Goal: Information Seeking & Learning: Learn about a topic

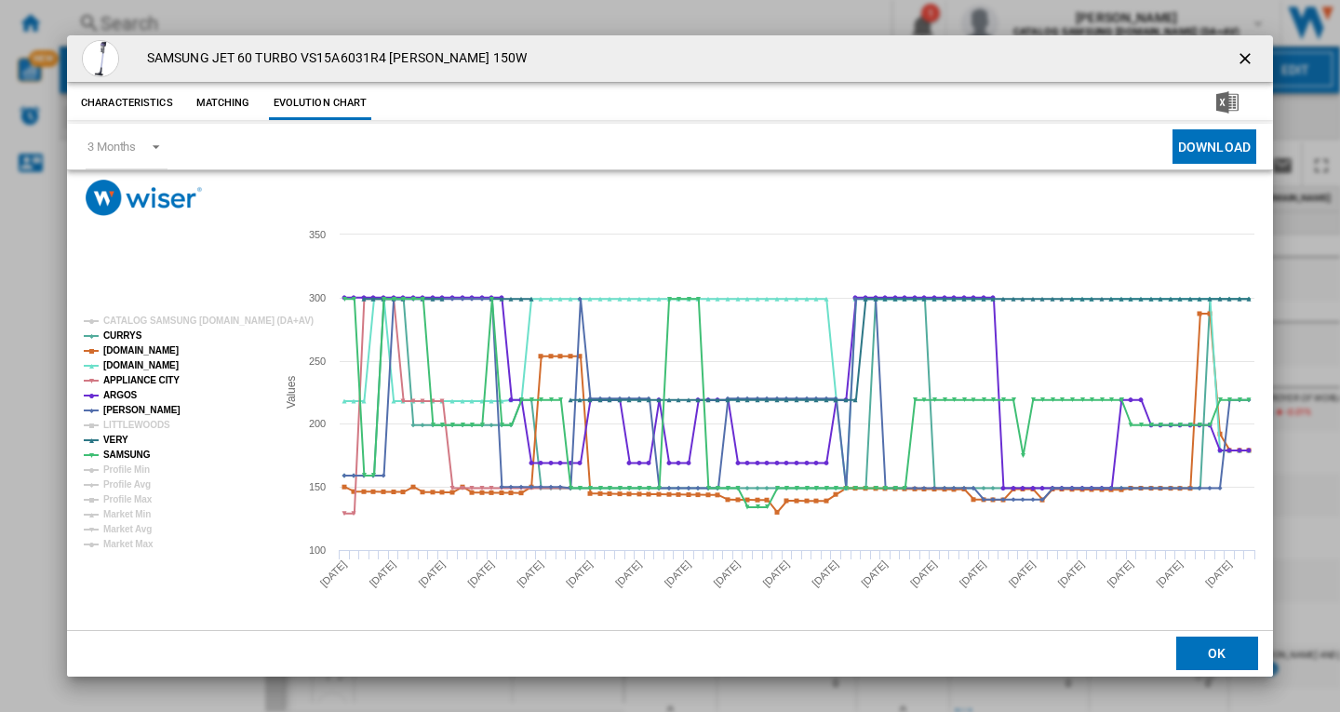
click at [1246, 61] on ng-md-icon "getI18NText('BUTTONS.CLOSE_DIALOG')" at bounding box center [1247, 60] width 22 height 22
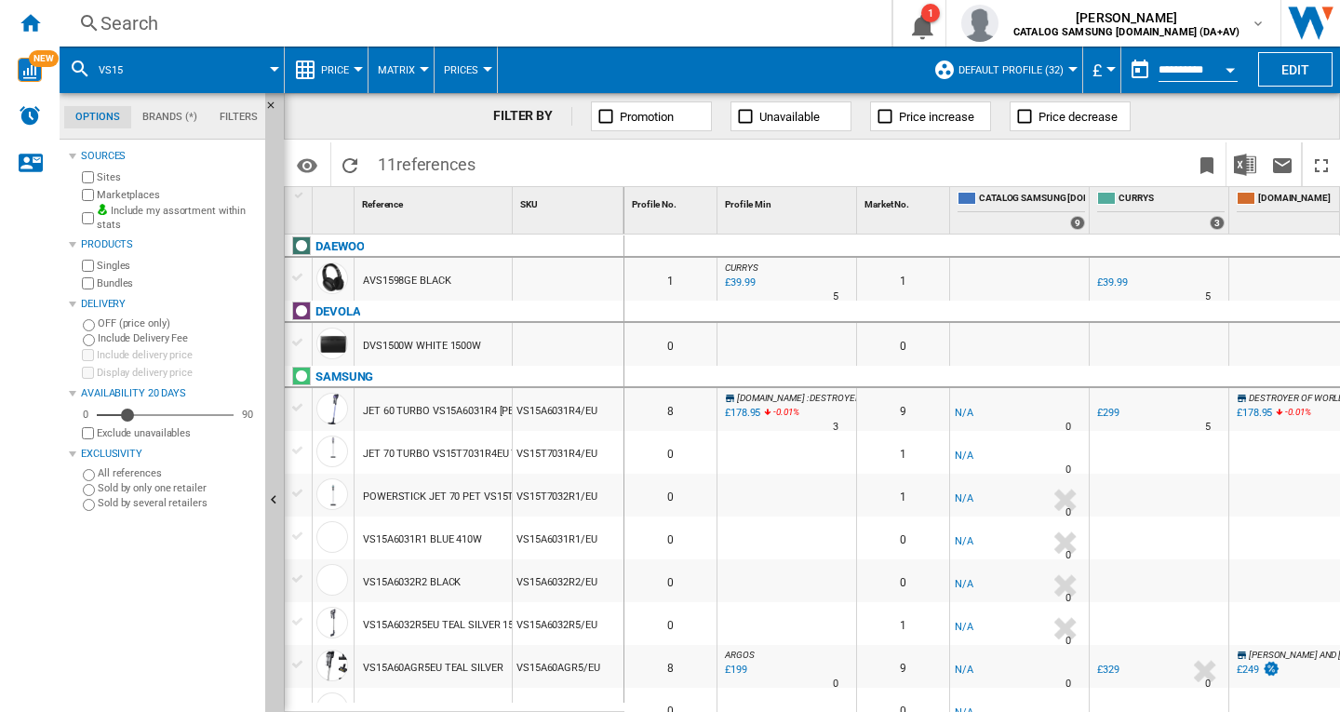
click at [167, 27] on div "Search" at bounding box center [472, 23] width 743 height 26
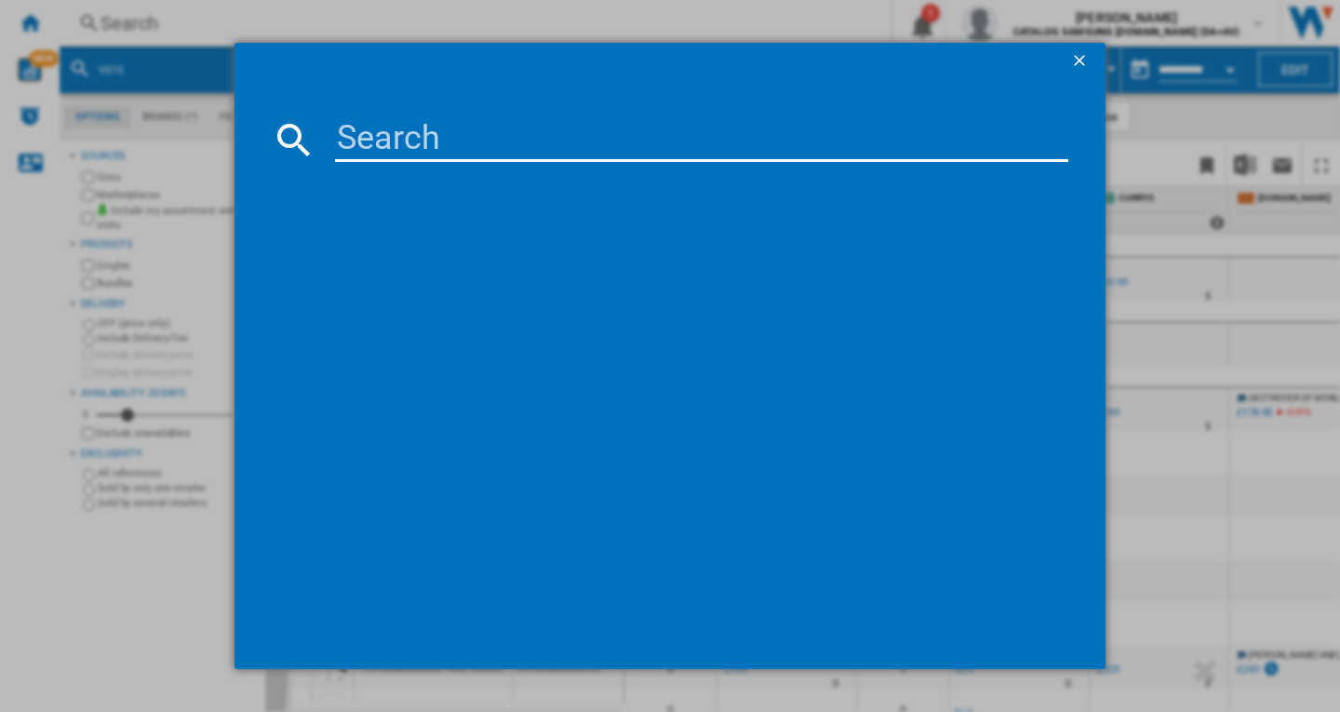
click at [409, 126] on input at bounding box center [701, 139] width 733 height 45
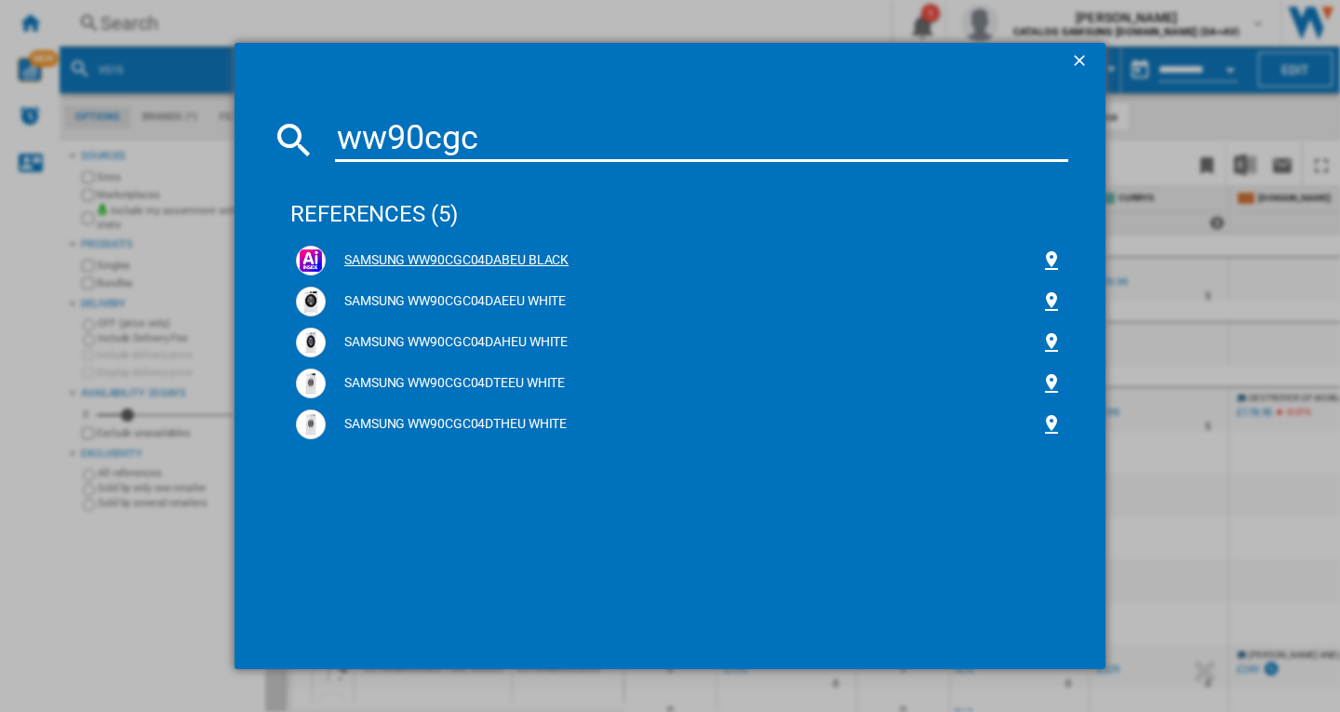
type input "ww90cgc"
click at [436, 258] on div "SAMSUNG WW90CGC04DABEU BLACK" at bounding box center [683, 260] width 715 height 19
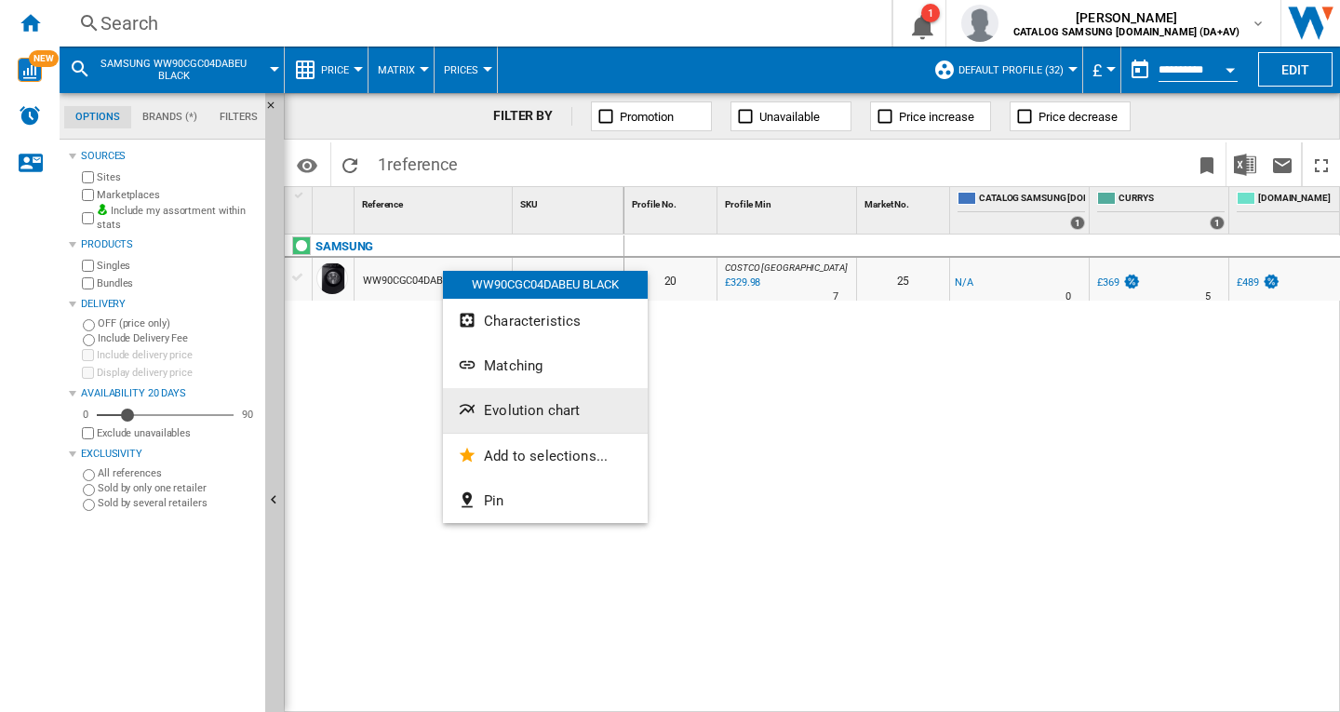
click at [539, 399] on button "Evolution chart" at bounding box center [545, 410] width 205 height 45
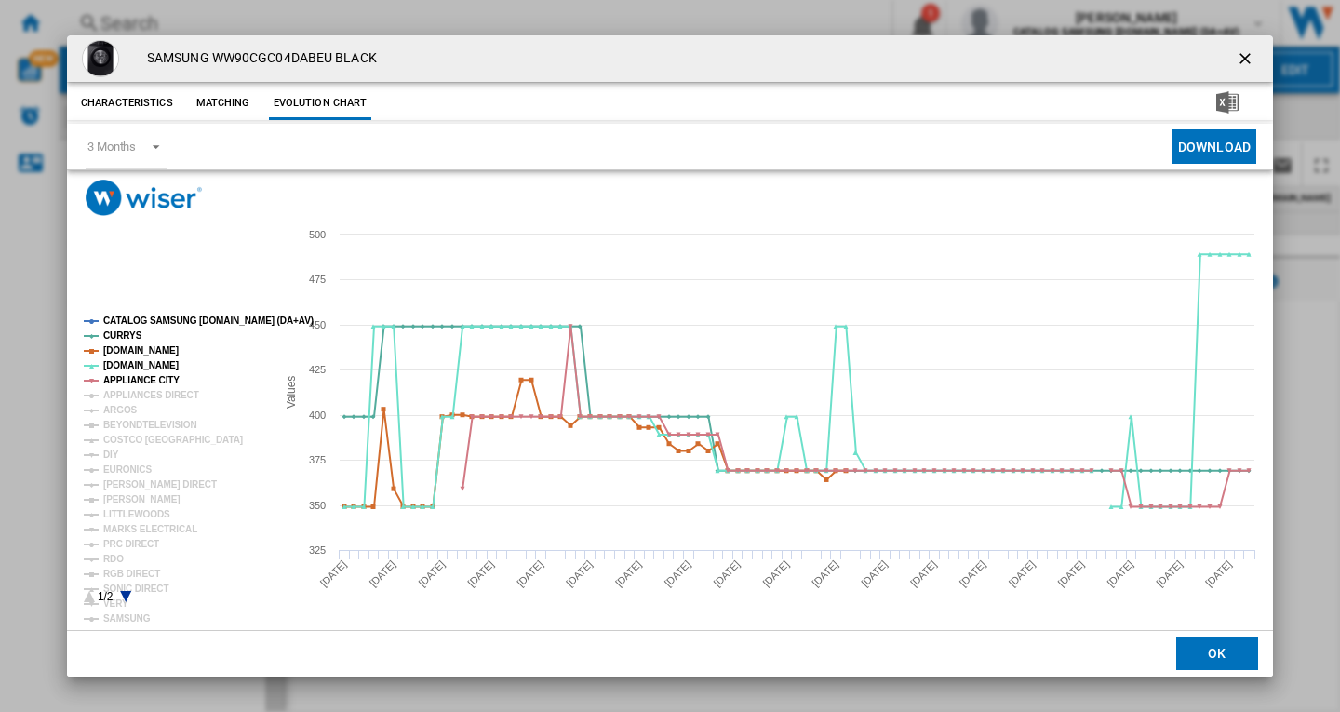
click at [184, 316] on tspan "CATALOG SAMSUNG [DOMAIN_NAME] (DA+AV)" at bounding box center [208, 320] width 210 height 10
click at [138, 394] on tspan "APPLIANCES DIRECT" at bounding box center [151, 395] width 96 height 10
click at [127, 409] on tspan "ARGOS" at bounding box center [120, 410] width 34 height 10
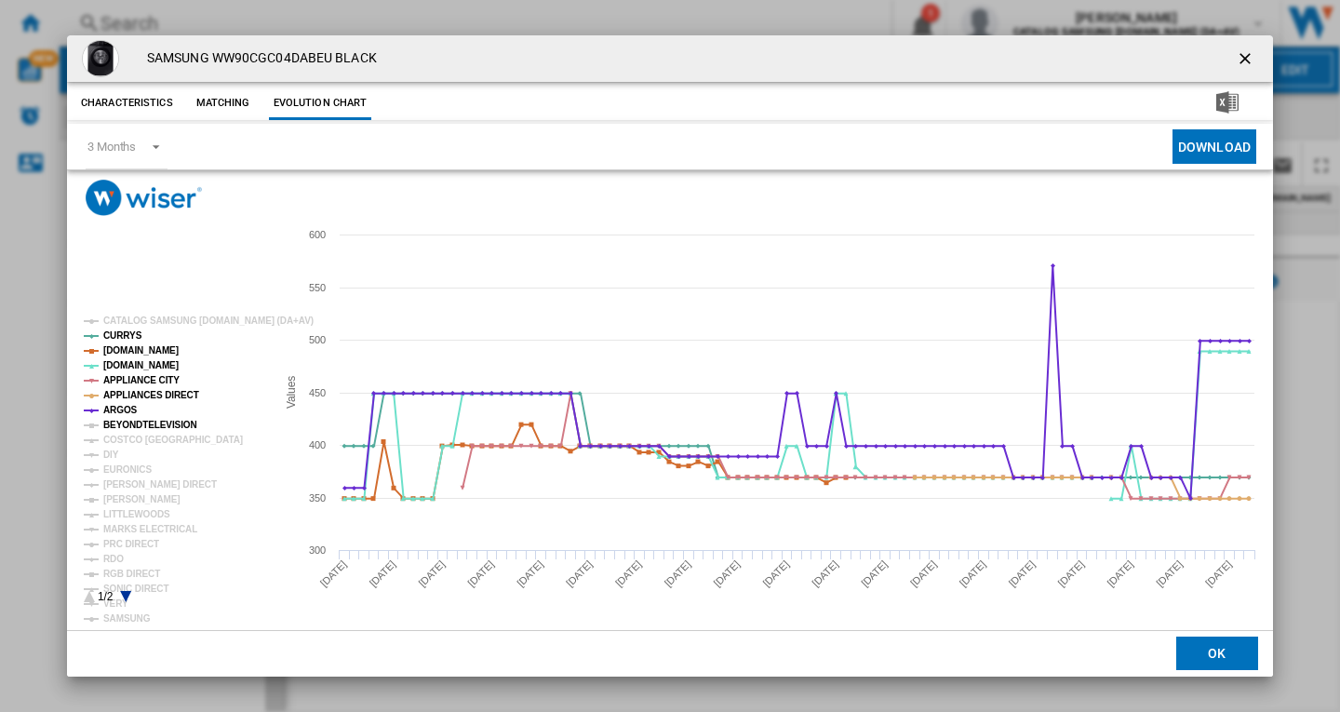
click at [135, 424] on tspan "BEYONDTELEVISION" at bounding box center [150, 425] width 94 height 10
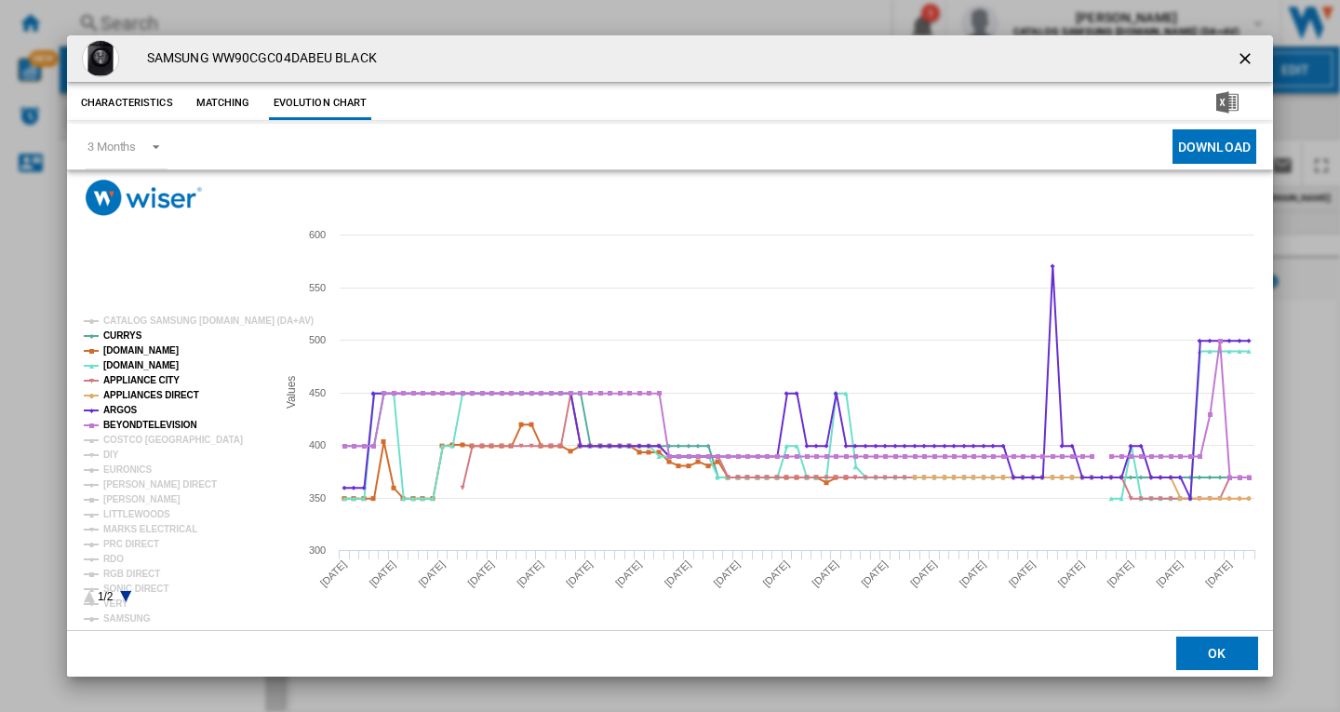
click at [117, 455] on tspan "DIY" at bounding box center [111, 454] width 16 height 10
click at [111, 456] on tspan "DIY" at bounding box center [111, 454] width 16 height 10
click at [118, 462] on rect "Product popup" at bounding box center [172, 460] width 192 height 302
click at [122, 464] on tspan "EURONICS" at bounding box center [127, 469] width 48 height 10
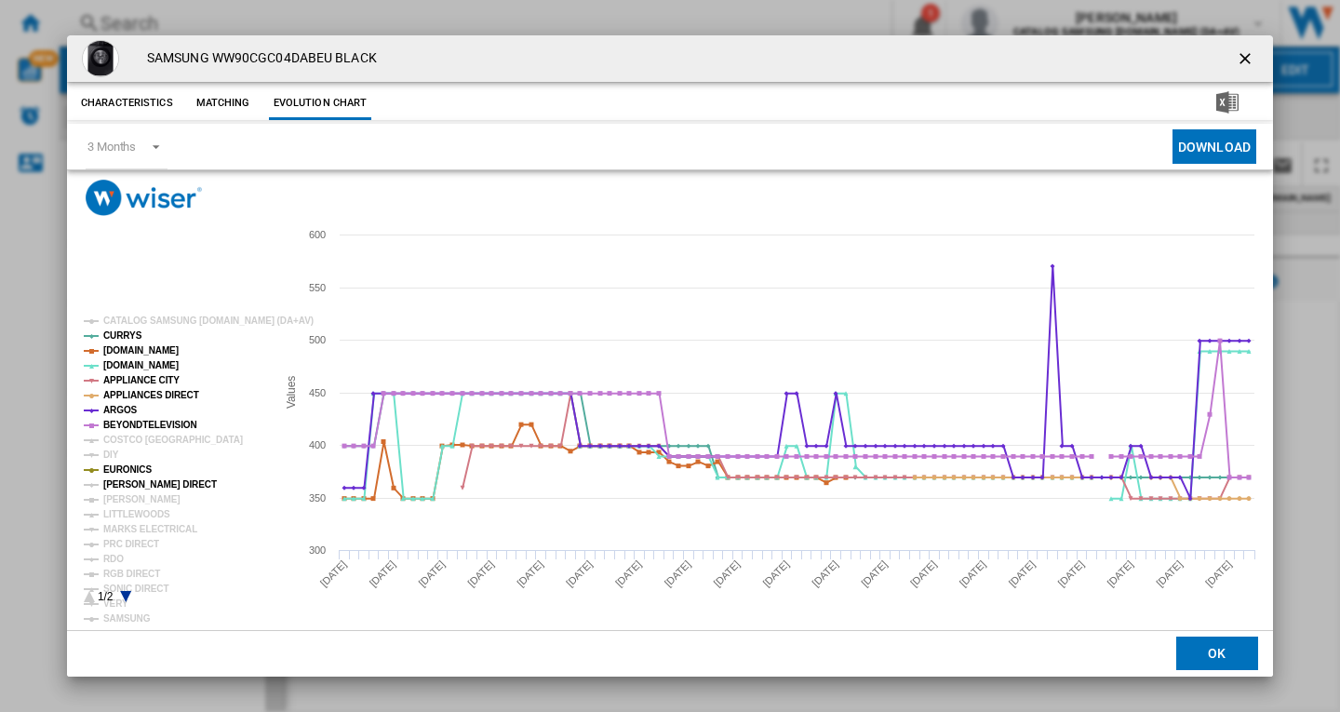
click at [127, 490] on tspan "[PERSON_NAME] DIRECT" at bounding box center [160, 484] width 114 height 10
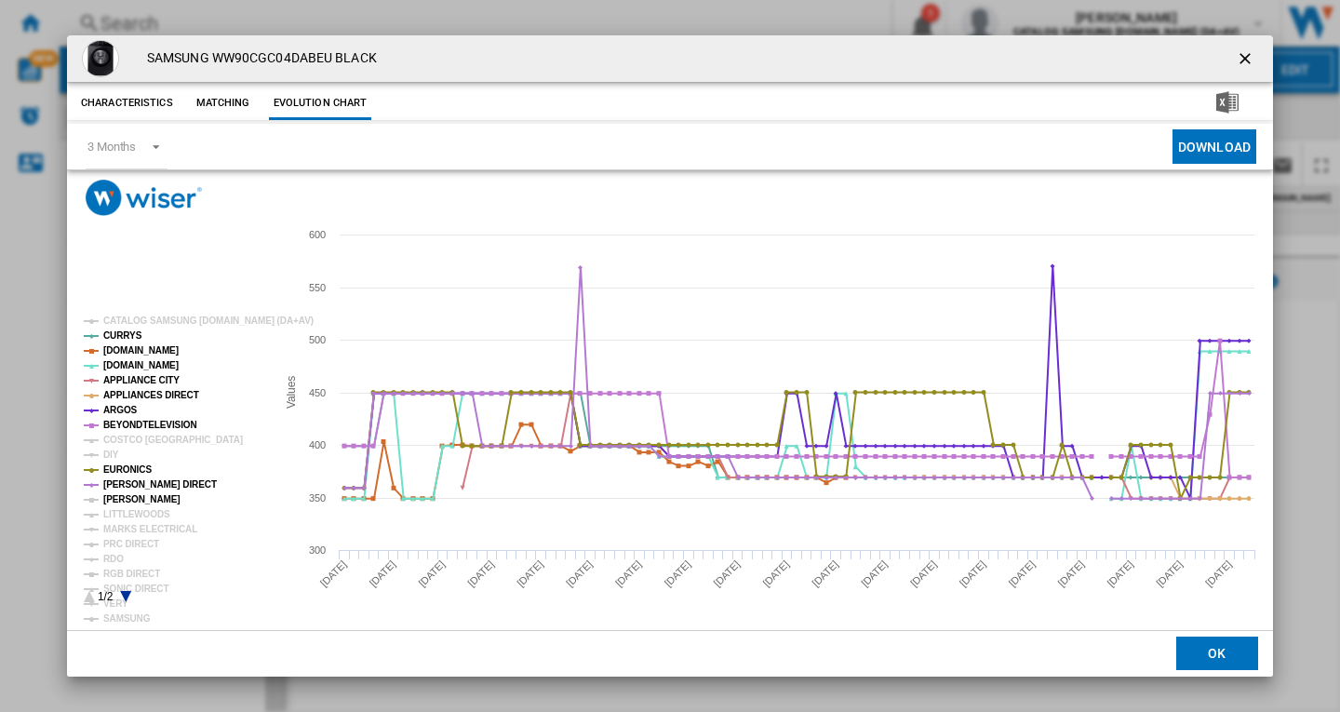
click at [123, 502] on tspan "[PERSON_NAME]" at bounding box center [141, 499] width 77 height 10
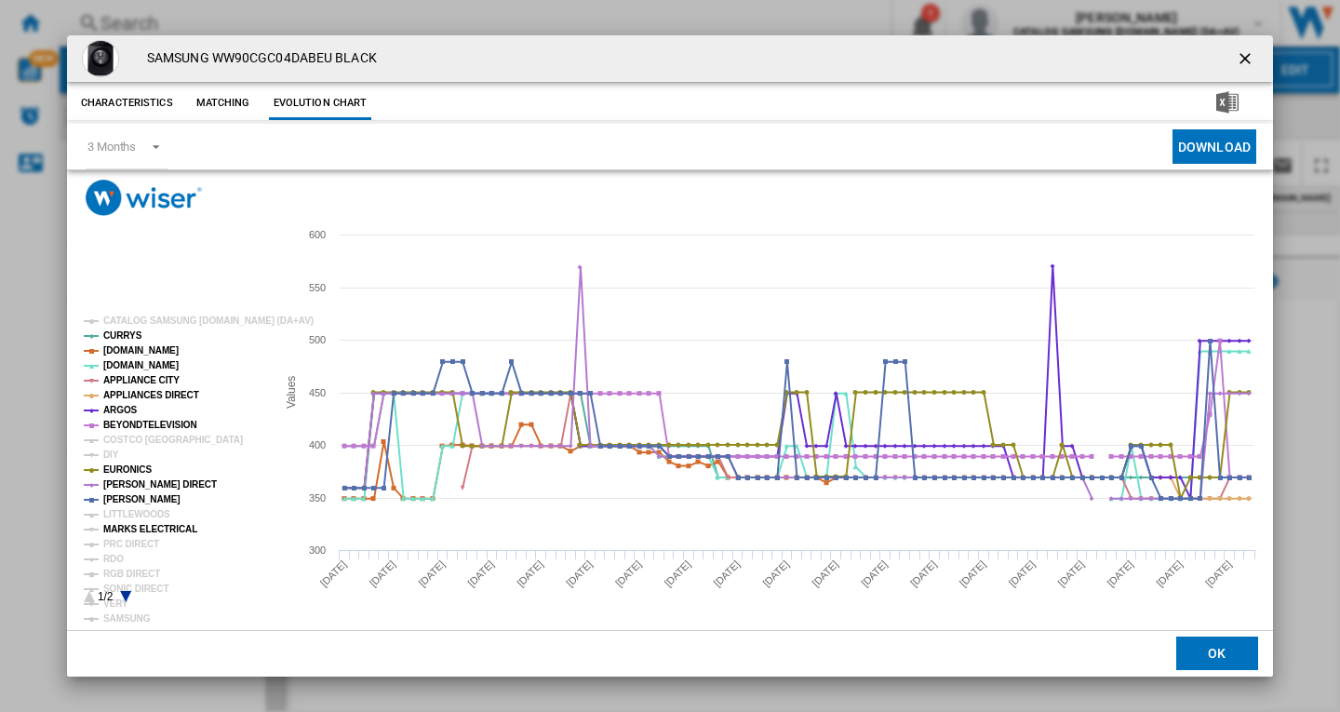
click at [123, 534] on tspan "MARKS ELECTRICAL" at bounding box center [150, 529] width 94 height 10
click at [114, 549] on tspan "PRC DIRECT" at bounding box center [131, 544] width 56 height 10
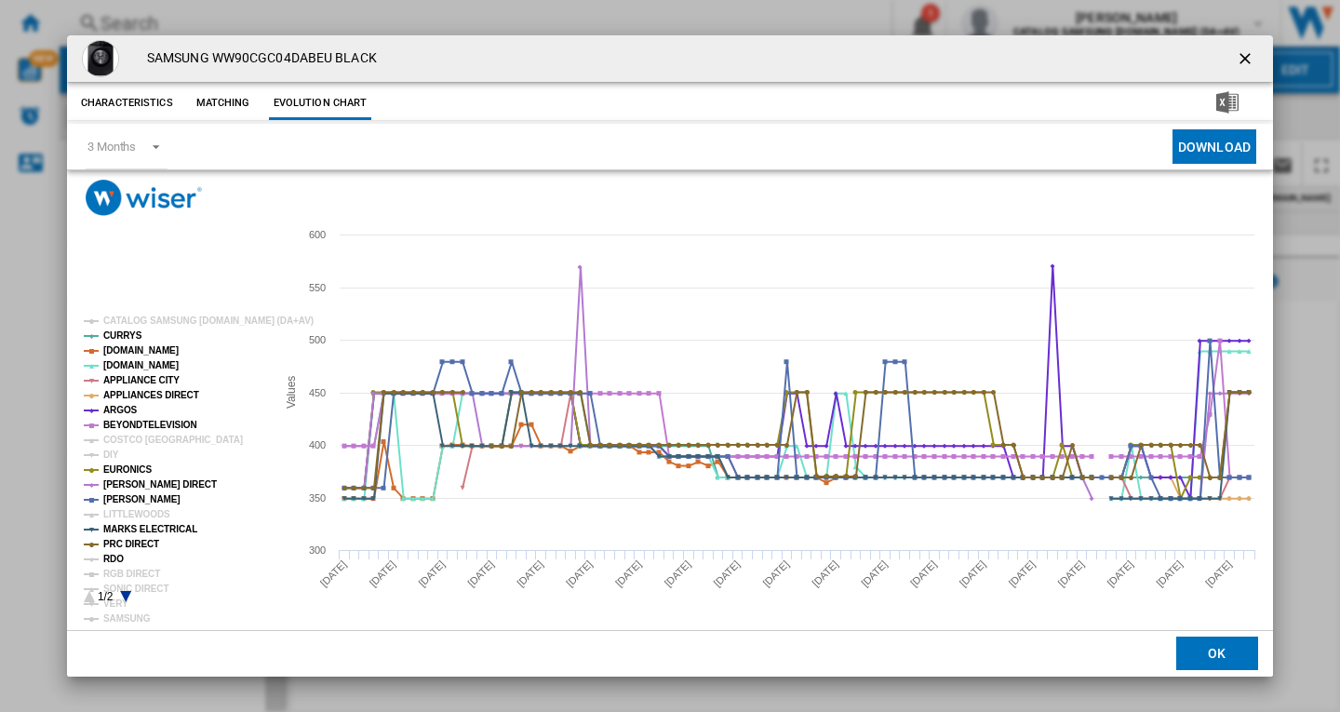
click at [113, 558] on tspan "RDO" at bounding box center [113, 559] width 20 height 10
click at [127, 573] on tspan "RGB DIRECT" at bounding box center [131, 574] width 57 height 10
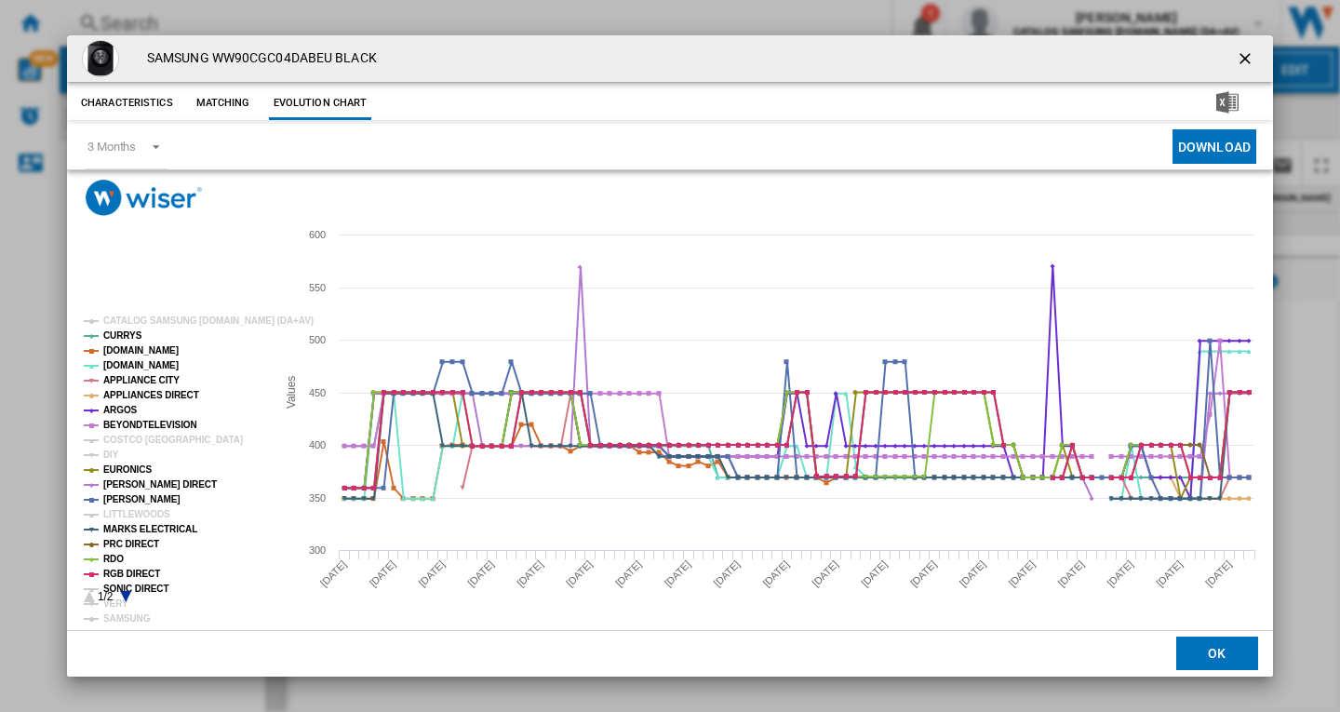
click at [126, 596] on icon "Product popup" at bounding box center [125, 596] width 11 height 11
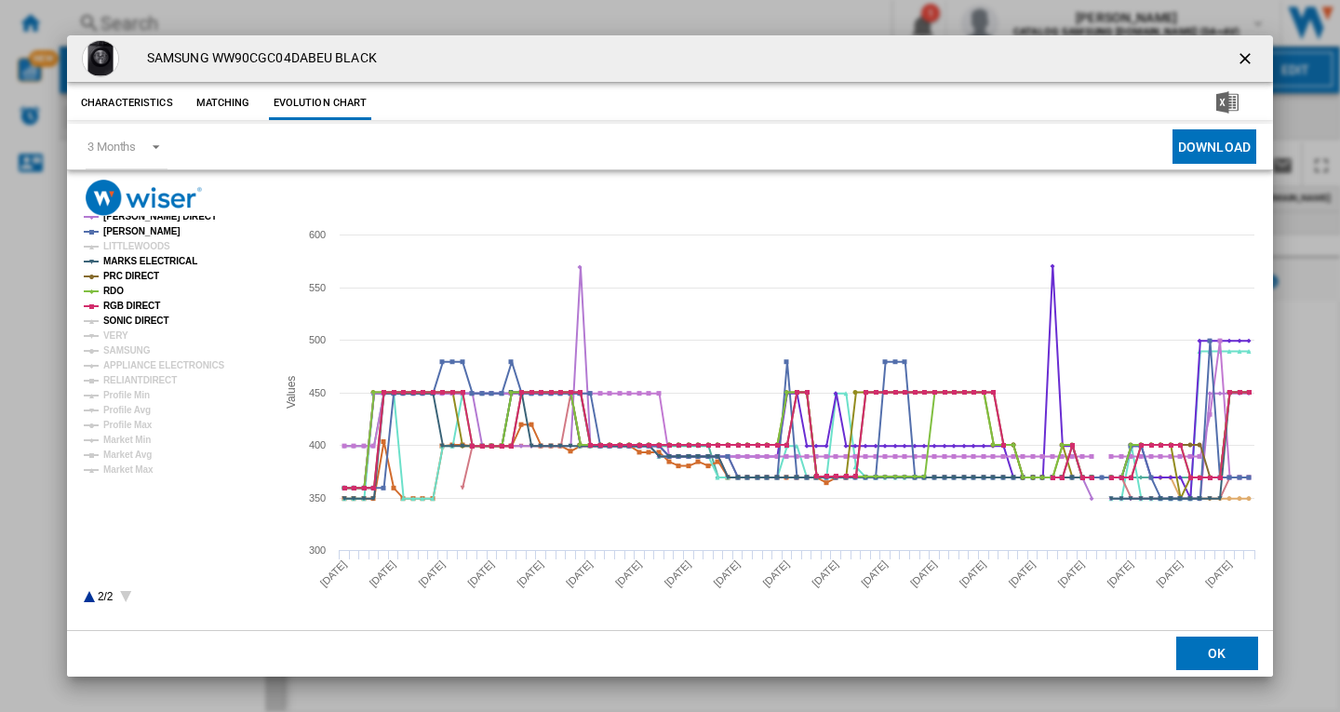
click at [138, 324] on tspan "SONIC DIRECT" at bounding box center [135, 320] width 65 height 10
click at [119, 335] on tspan "VERY" at bounding box center [115, 335] width 25 height 10
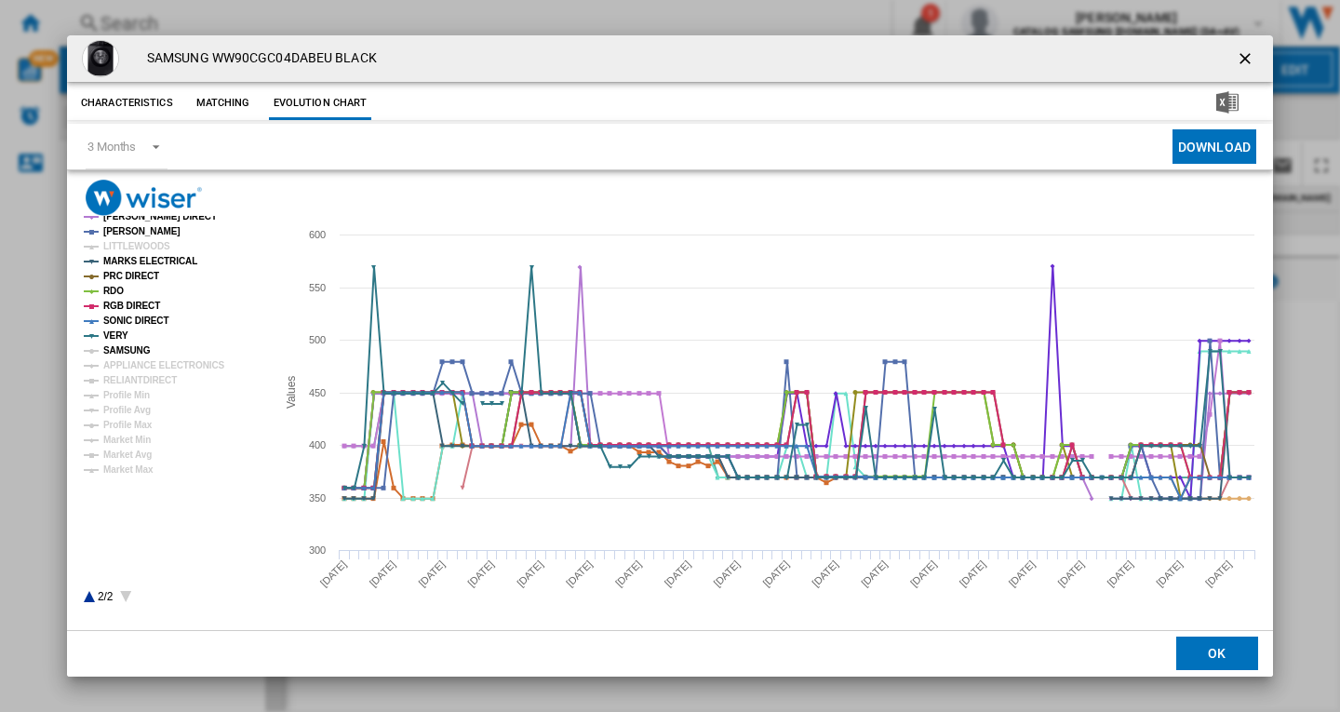
click at [132, 347] on tspan "SAMSUNG" at bounding box center [126, 350] width 47 height 10
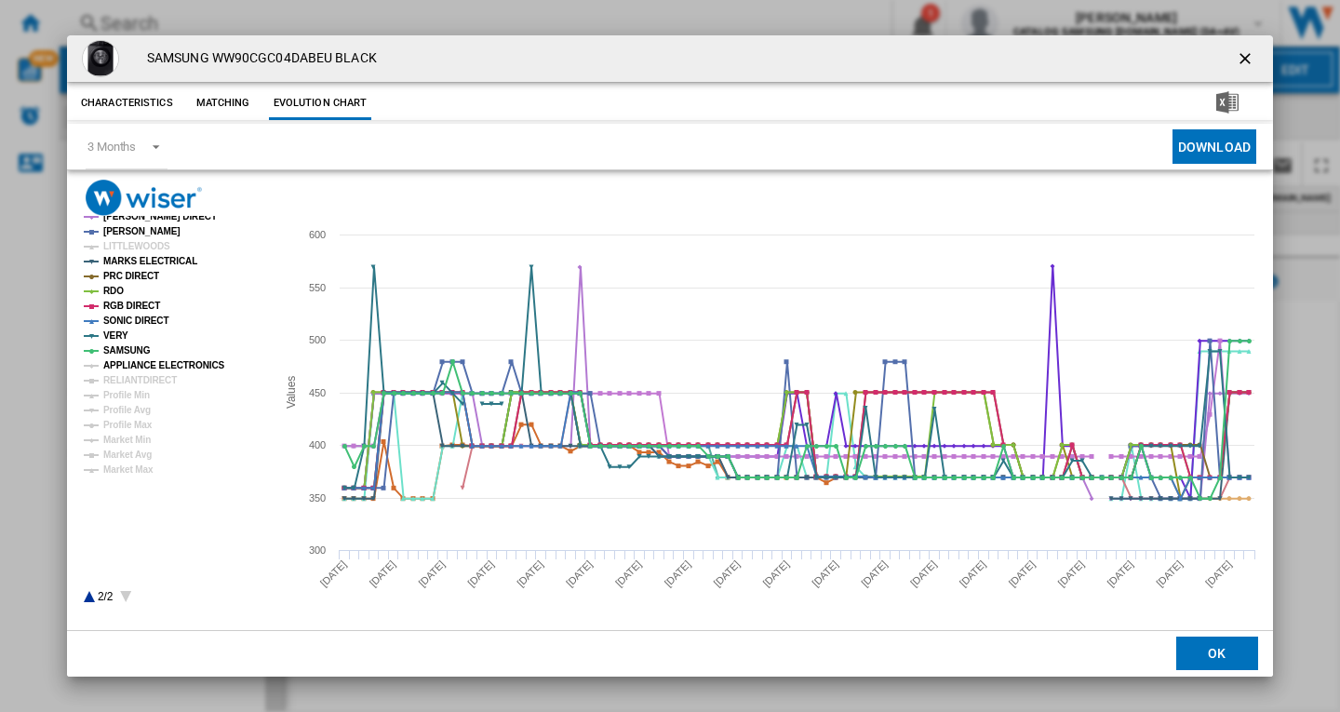
click at [141, 361] on tspan "APPLIANCE ELECTRONICS" at bounding box center [164, 365] width 122 height 10
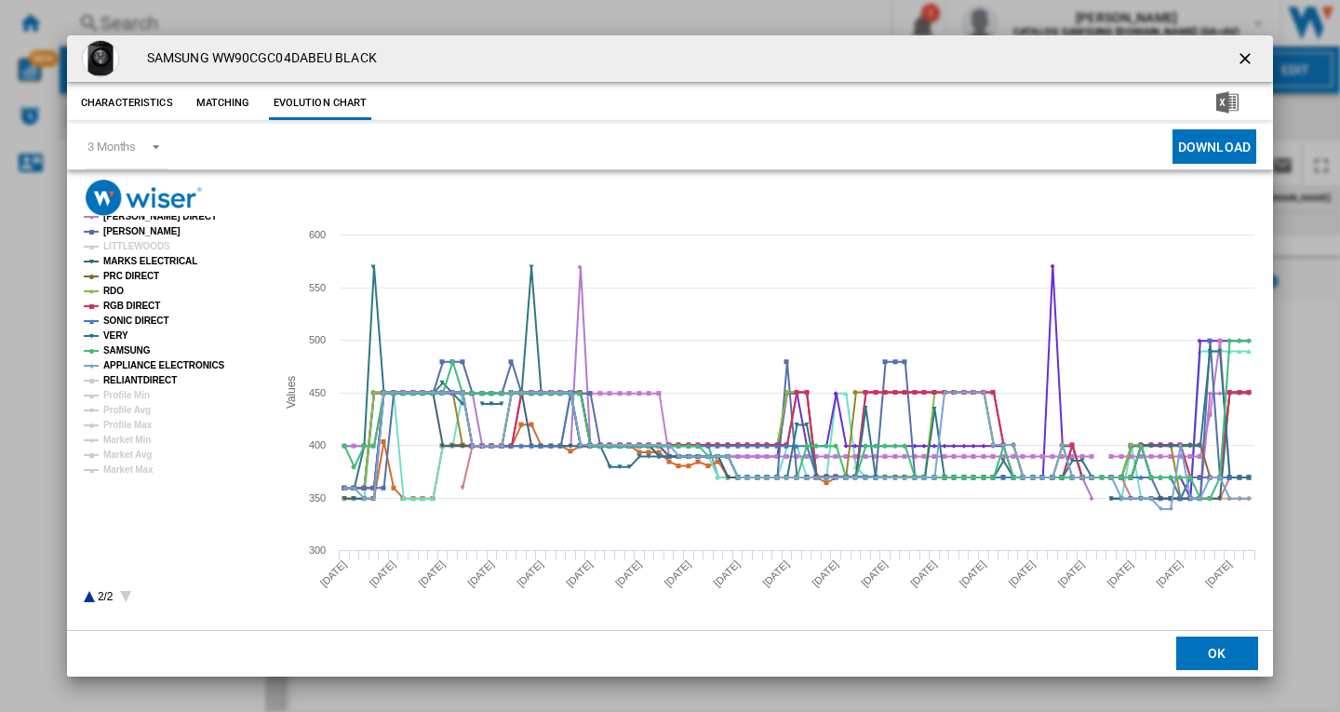
click at [141, 384] on tspan "RELIANTDIRECT" at bounding box center [140, 380] width 74 height 10
